Goal: Navigation & Orientation: Find specific page/section

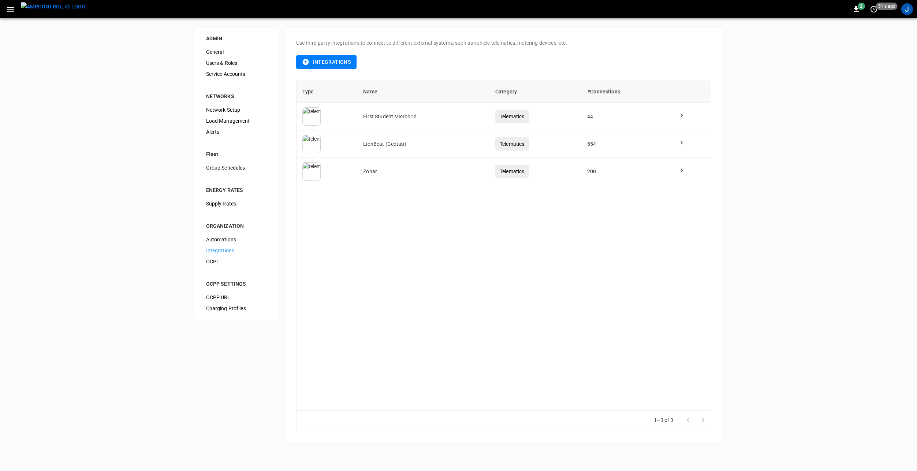
click at [50, 6] on img "menu" at bounding box center [53, 6] width 65 height 9
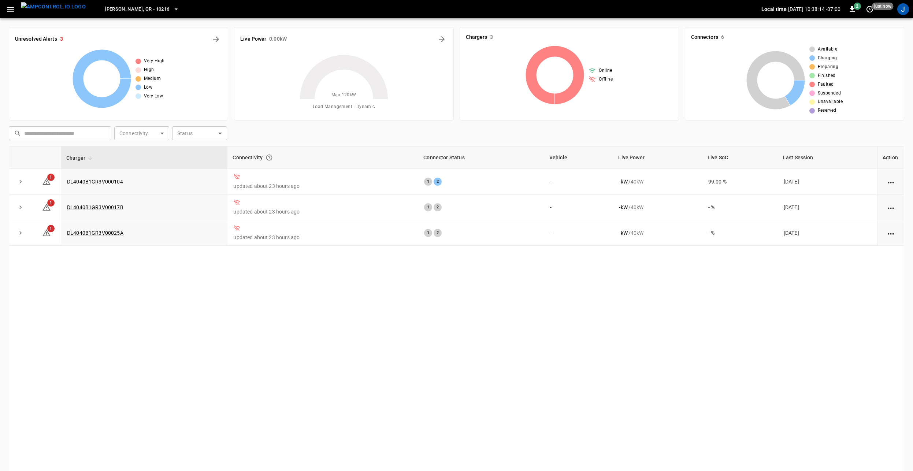
click at [127, 8] on span "[PERSON_NAME], OR - 10216" at bounding box center [137, 9] width 64 height 8
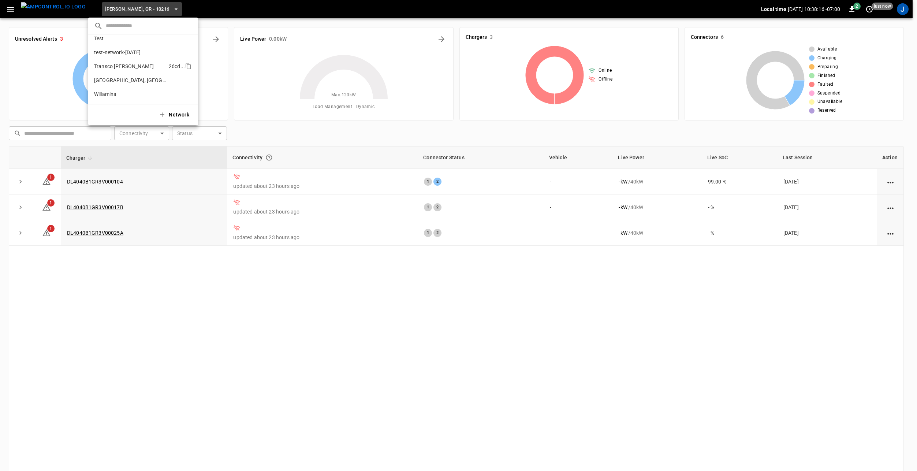
scroll to position [354, 0]
click at [124, 93] on p "Willamina" at bounding box center [130, 93] width 72 height 7
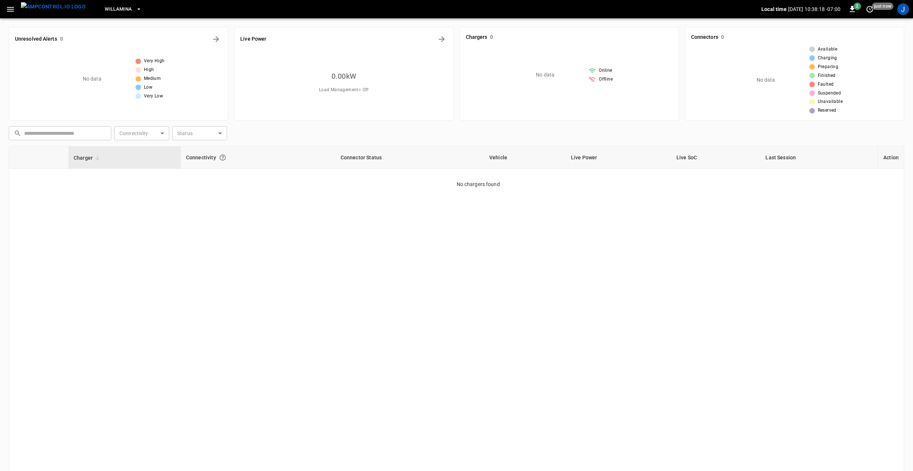
click at [119, 7] on button "Willamina" at bounding box center [123, 9] width 42 height 14
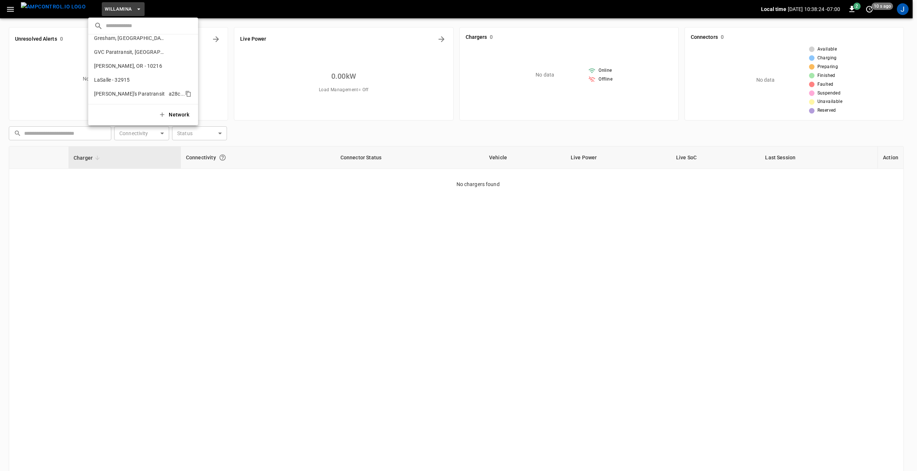
scroll to position [110, 0]
click at [137, 58] on p "[PERSON_NAME], OR - 10216" at bounding box center [130, 59] width 72 height 7
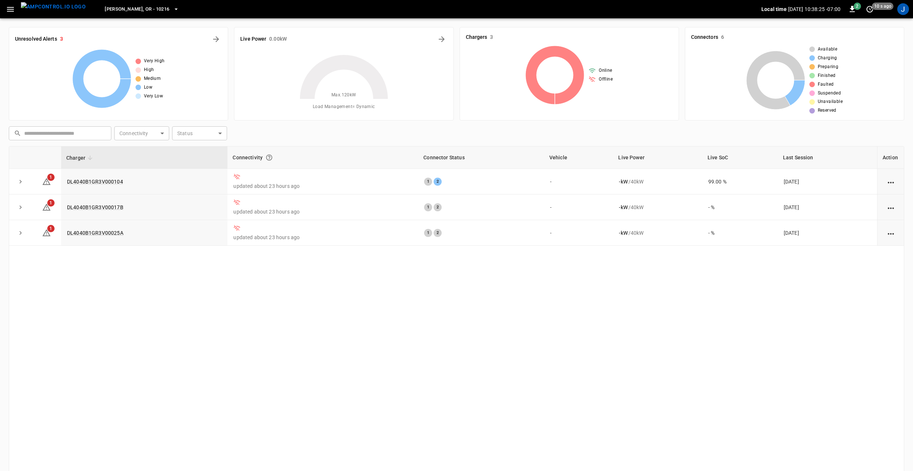
click at [125, 11] on span "[PERSON_NAME], OR - 10216" at bounding box center [137, 9] width 64 height 8
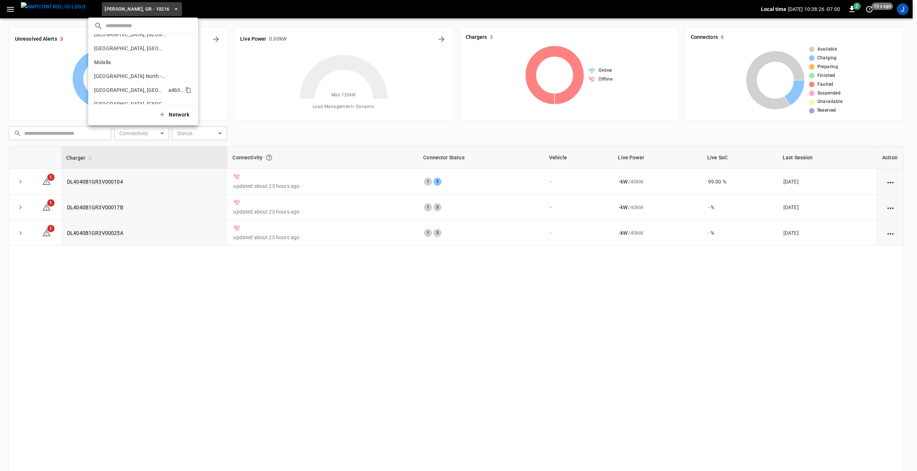
scroll to position [196, 0]
click at [129, 41] on p "Molalla" at bounding box center [130, 42] width 72 height 7
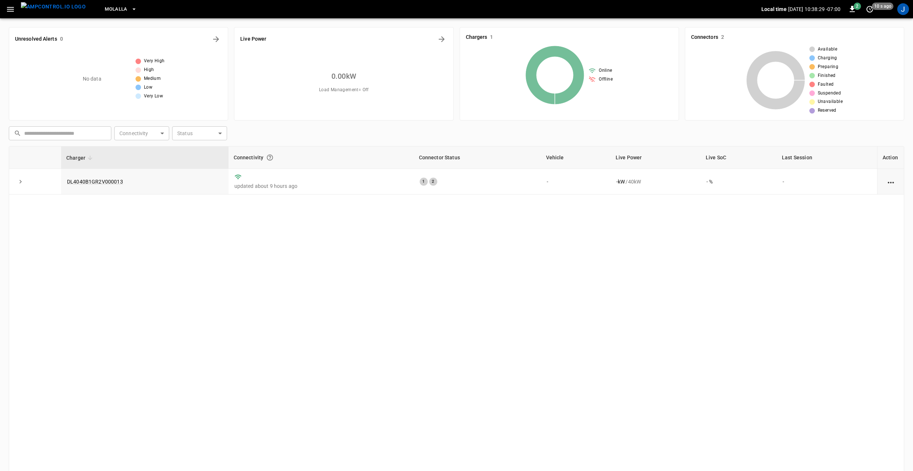
click at [257, 317] on div "Charger Connectivity Connector Status Vehicle Live Power Live SoC Last Session …" at bounding box center [456, 310] width 895 height 329
click at [105, 8] on span "Molalla" at bounding box center [116, 9] width 23 height 8
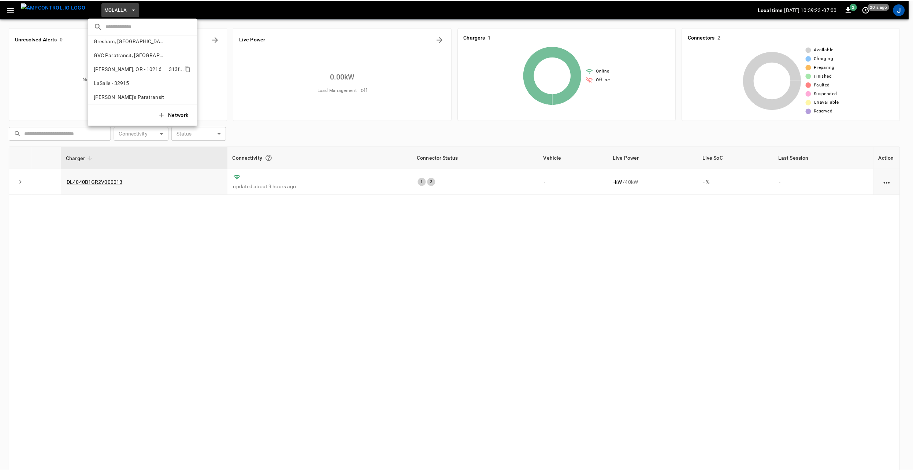
scroll to position [97, 0]
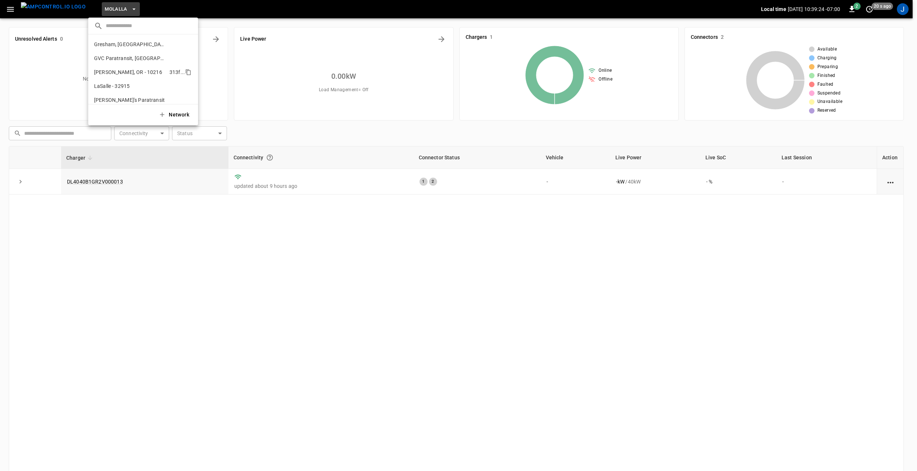
click at [129, 71] on p "[PERSON_NAME], OR - 10216" at bounding box center [130, 71] width 72 height 7
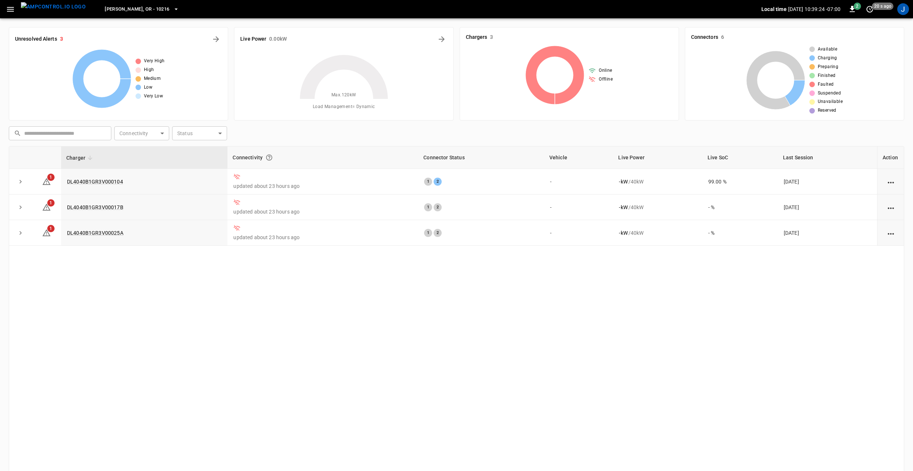
click at [280, 309] on div "Charger Connectivity Connector Status Vehicle Live Power Live SoC Last Session …" at bounding box center [456, 310] width 895 height 329
